Goal: Navigation & Orientation: Understand site structure

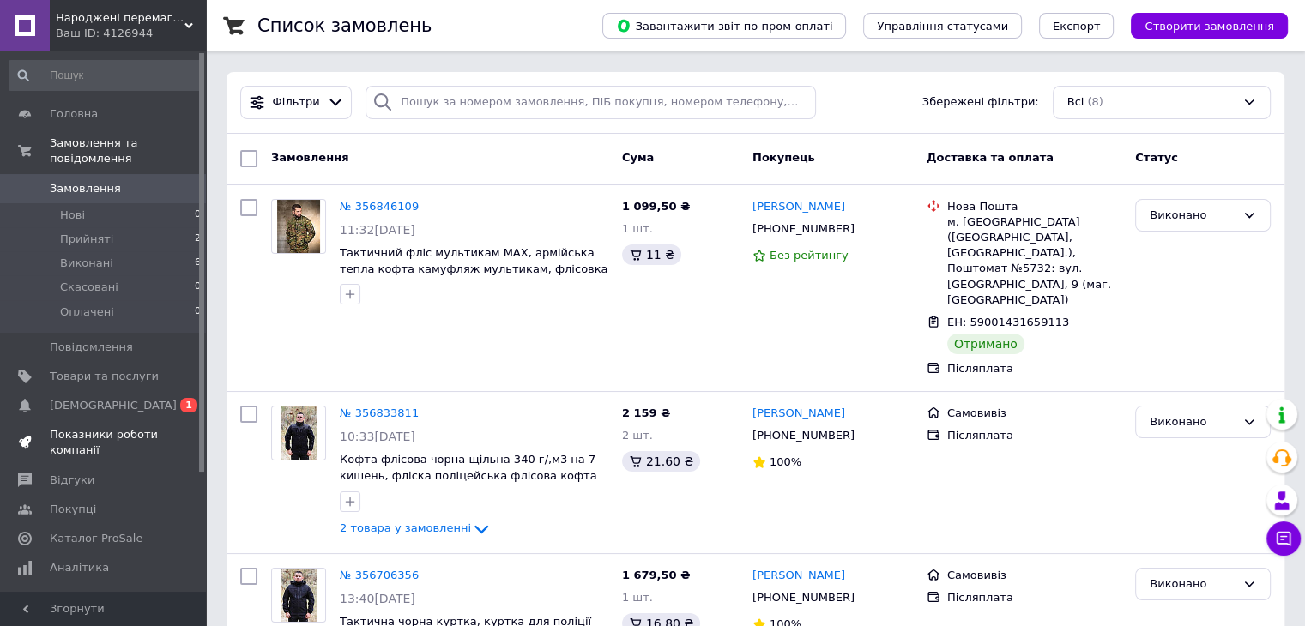
click at [118, 427] on span "Показники роботи компанії" at bounding box center [104, 442] width 109 height 31
click at [110, 427] on span "Показники роботи компанії" at bounding box center [104, 442] width 109 height 31
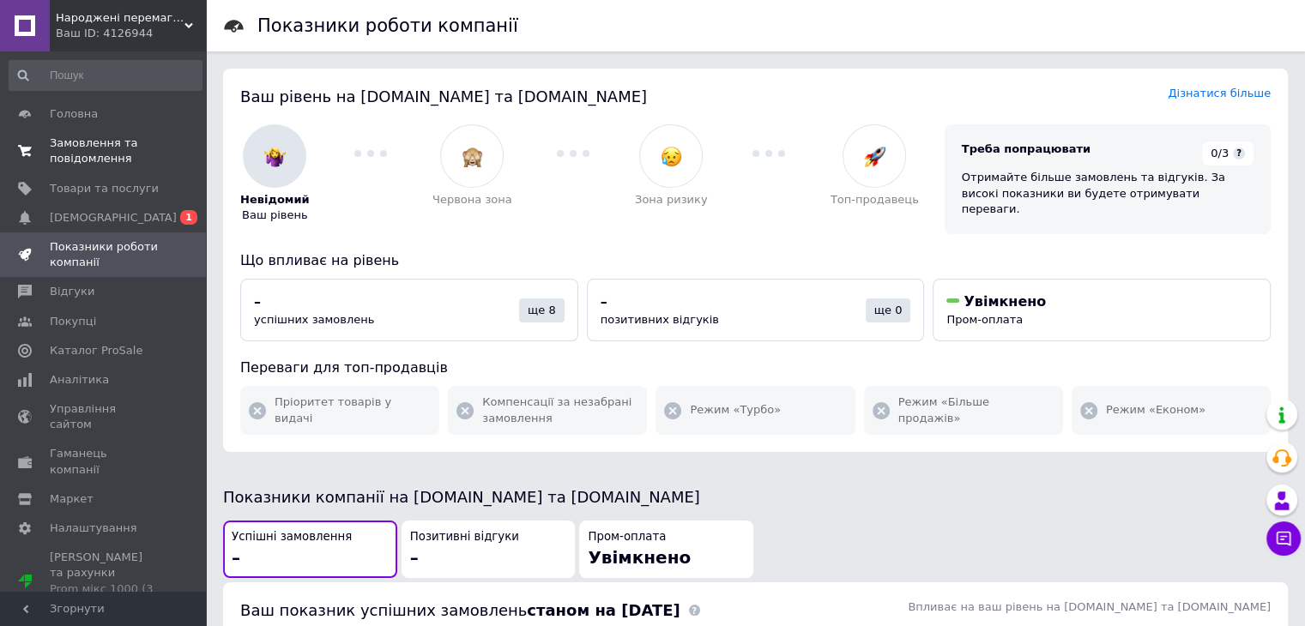
click at [110, 143] on span "Замовлення та повідомлення" at bounding box center [104, 151] width 109 height 31
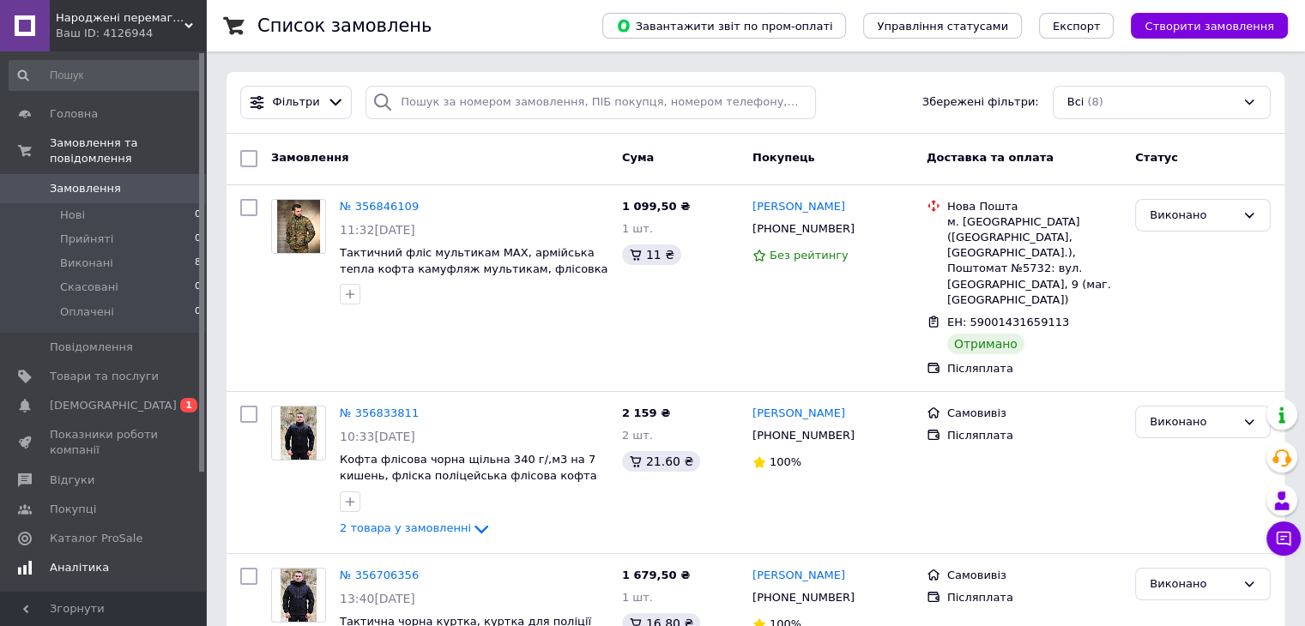
click at [90, 560] on span "Аналітика" at bounding box center [79, 567] width 59 height 15
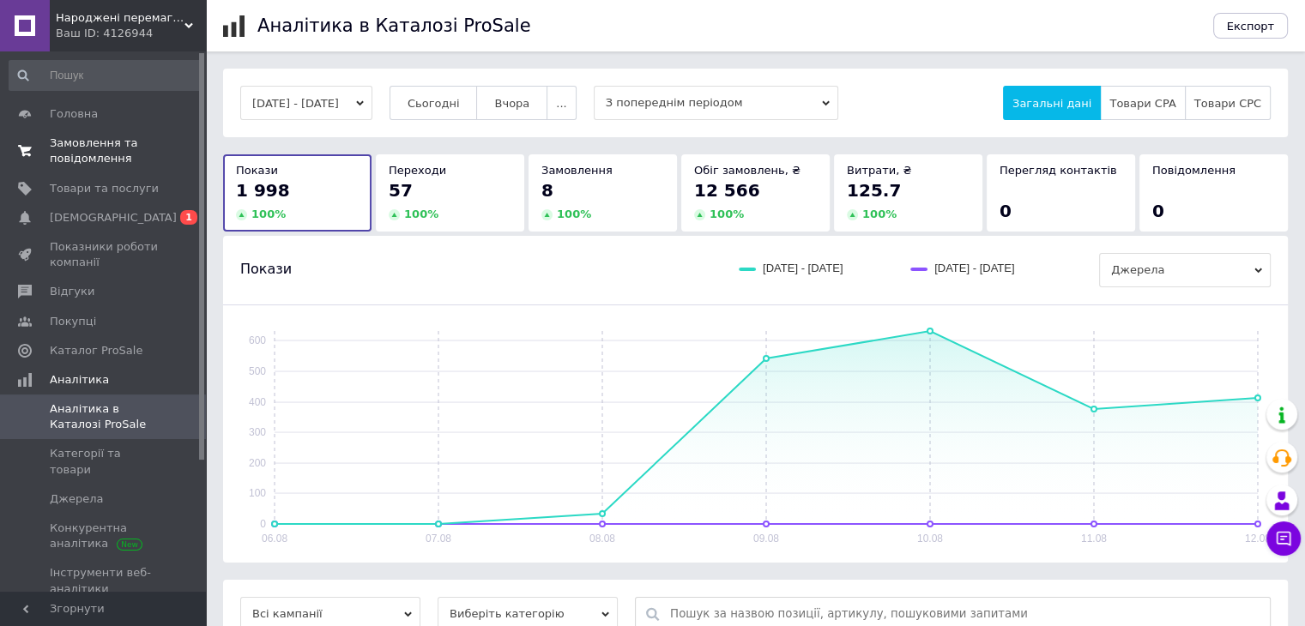
click at [80, 136] on span "Замовлення та повідомлення" at bounding box center [104, 151] width 109 height 31
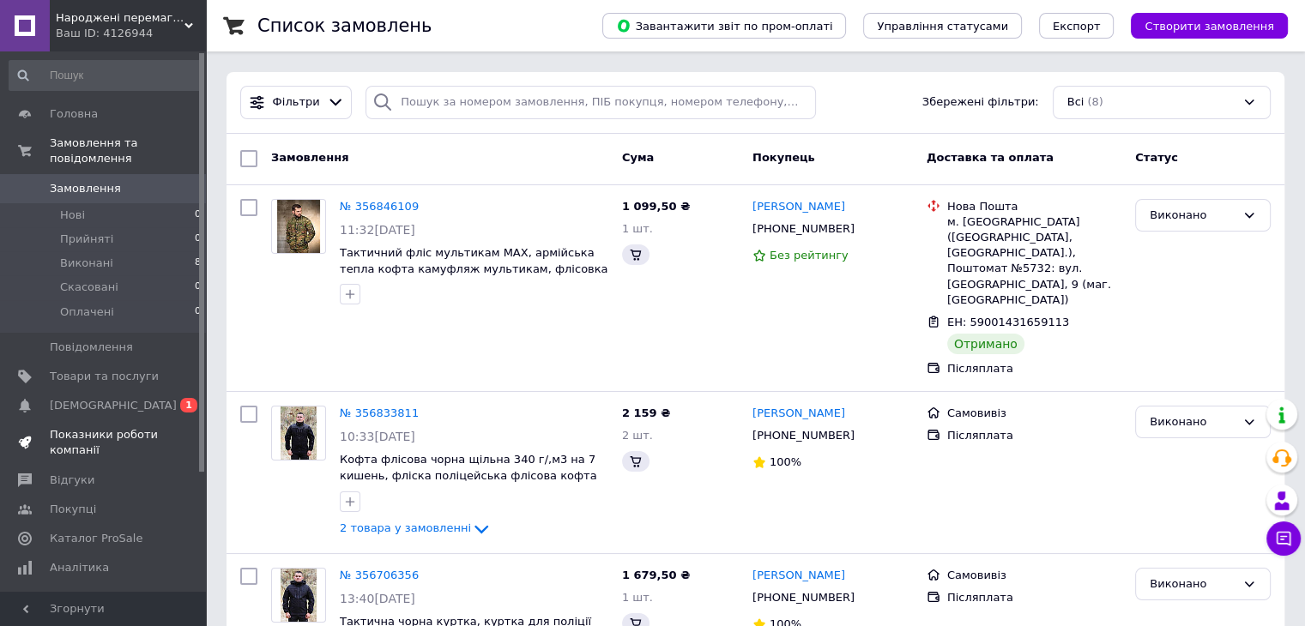
click at [121, 427] on span "Показники роботи компанії" at bounding box center [104, 442] width 109 height 31
